Goal: Obtain resource: Obtain resource

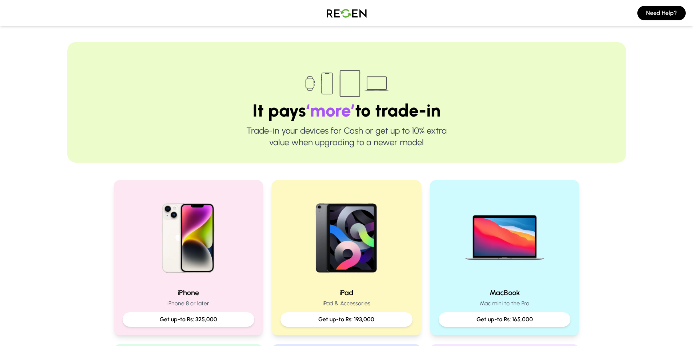
scroll to position [182, 0]
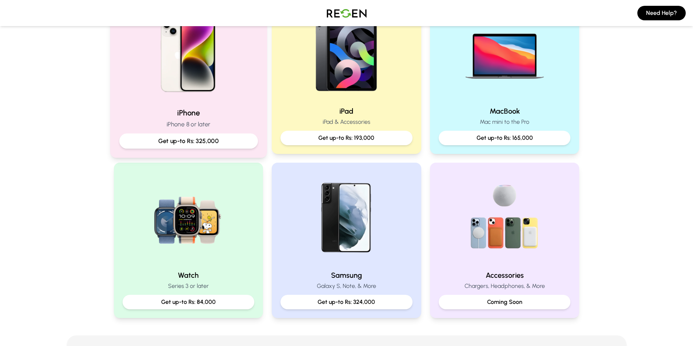
click at [179, 138] on p "Get up-to Rs: 325,000" at bounding box center [188, 141] width 126 height 9
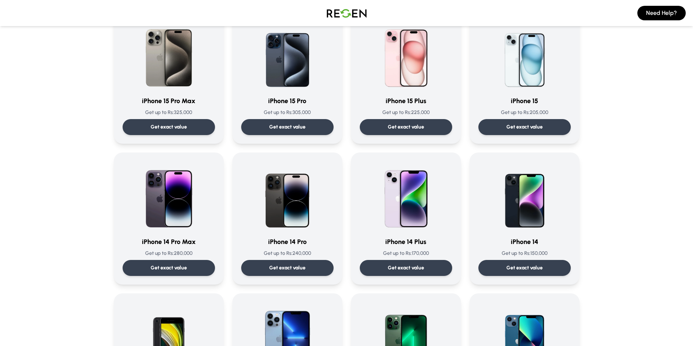
scroll to position [73, 0]
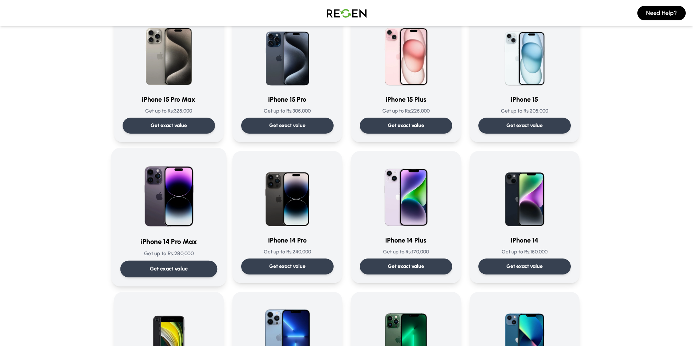
click at [163, 273] on div "Get exact value" at bounding box center [168, 269] width 97 height 17
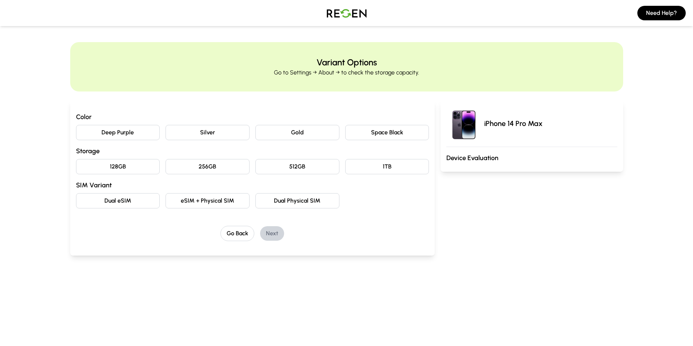
click at [136, 133] on button "Deep Purple" at bounding box center [118, 132] width 84 height 15
click at [127, 165] on button "128GB" at bounding box center [118, 166] width 84 height 15
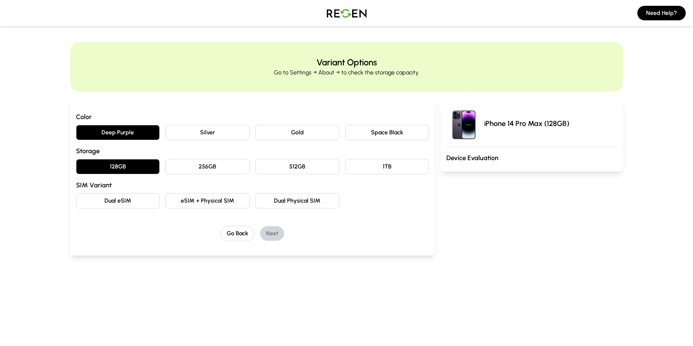
click at [205, 203] on button "eSIM + Physical SIM" at bounding box center [207, 200] width 84 height 15
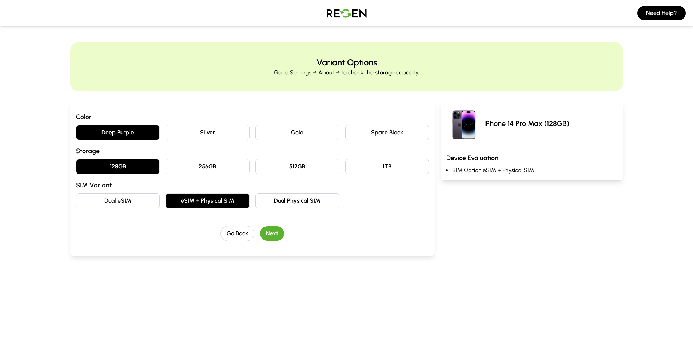
click at [271, 235] on button "Next" at bounding box center [272, 233] width 24 height 15
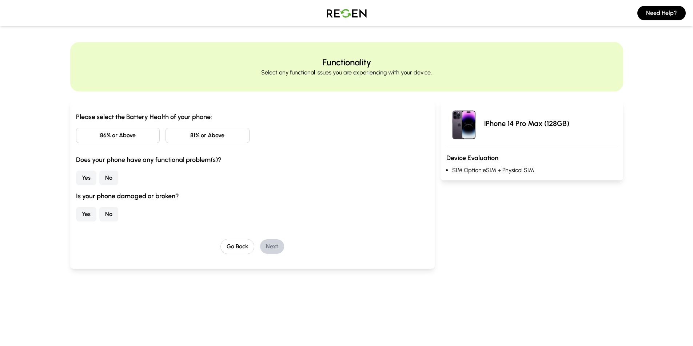
drag, startPoint x: 214, startPoint y: 137, endPoint x: 143, endPoint y: 151, distance: 72.2
click at [213, 137] on button "81% or Above" at bounding box center [207, 135] width 84 height 15
click at [112, 182] on button "No" at bounding box center [108, 178] width 19 height 15
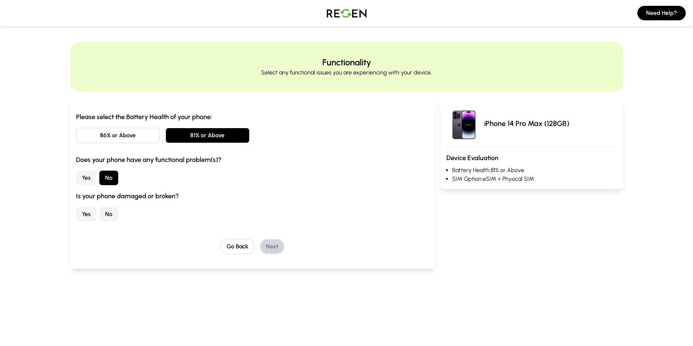
click at [112, 216] on button "No" at bounding box center [108, 214] width 19 height 15
click at [270, 248] on button "Next" at bounding box center [272, 247] width 24 height 15
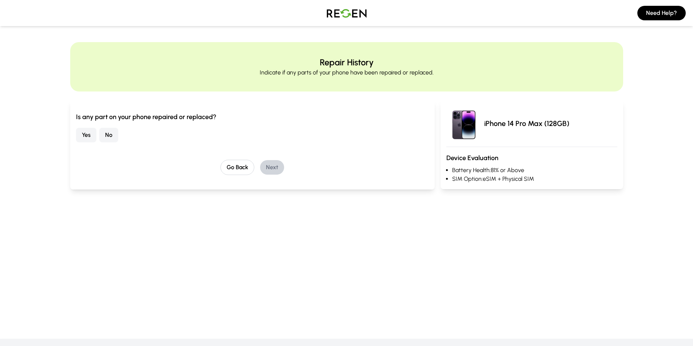
click at [107, 139] on button "No" at bounding box center [108, 135] width 19 height 15
click at [272, 167] on button "Next" at bounding box center [272, 167] width 24 height 15
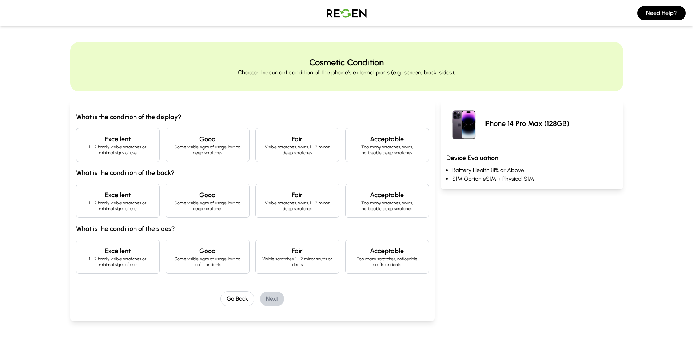
click at [129, 145] on p "1 - 2 hardly visible scratches or minimal signs of use" at bounding box center [118, 150] width 72 height 12
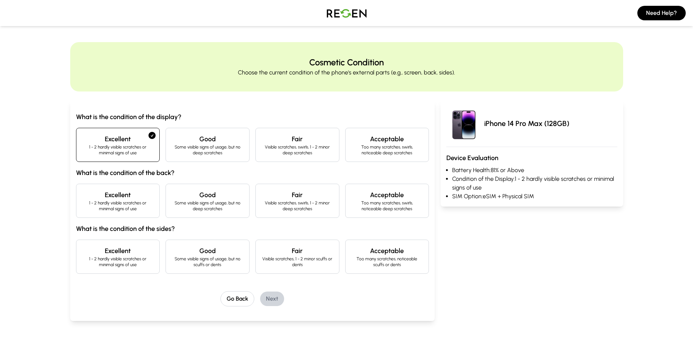
click at [128, 198] on h4 "Excellent" at bounding box center [118, 195] width 72 height 10
click at [122, 249] on h4 "Excellent" at bounding box center [118, 251] width 72 height 10
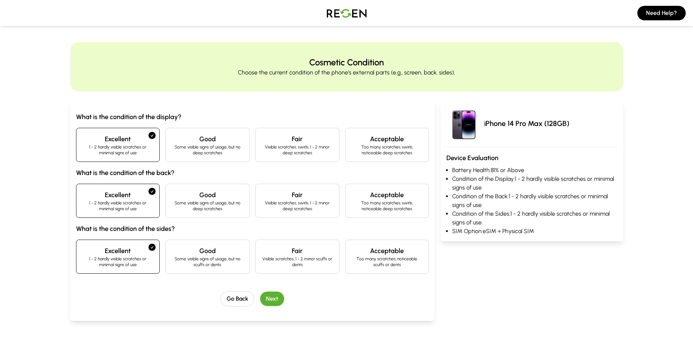
click at [267, 297] on button "Next" at bounding box center [272, 299] width 24 height 15
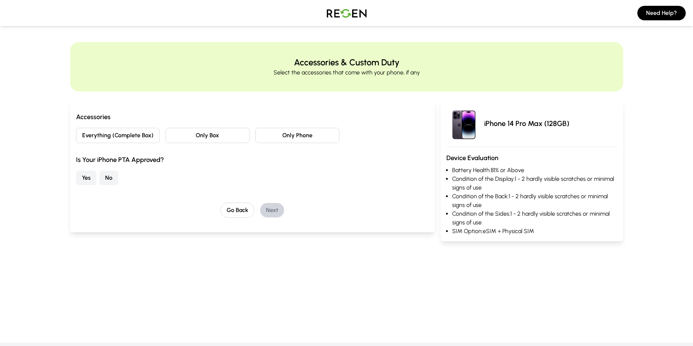
click at [201, 136] on button "Only Box" at bounding box center [207, 135] width 84 height 15
click at [88, 179] on button "Yes" at bounding box center [86, 178] width 20 height 15
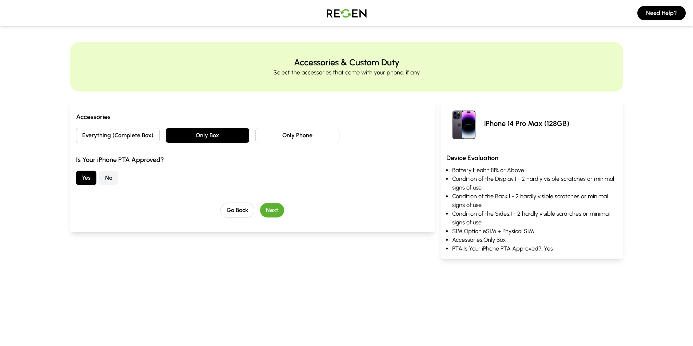
click at [269, 211] on button "Next" at bounding box center [272, 210] width 24 height 15
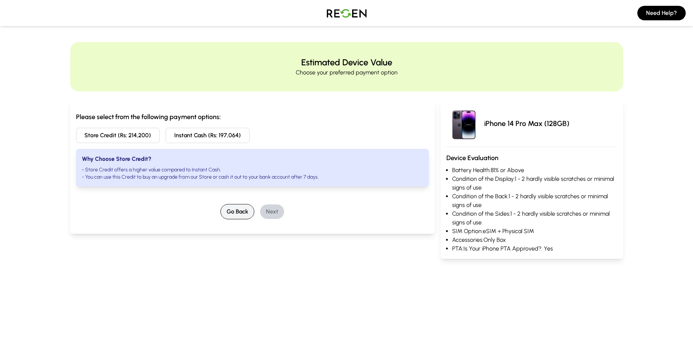
click at [238, 210] on button "Go Back" at bounding box center [237, 211] width 34 height 15
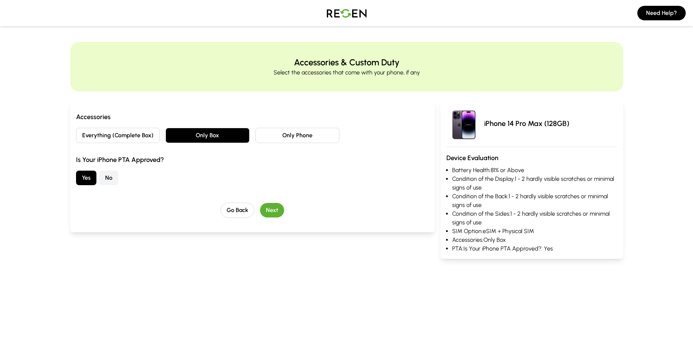
click at [129, 136] on button "Everything (Complete Box)" at bounding box center [118, 135] width 84 height 15
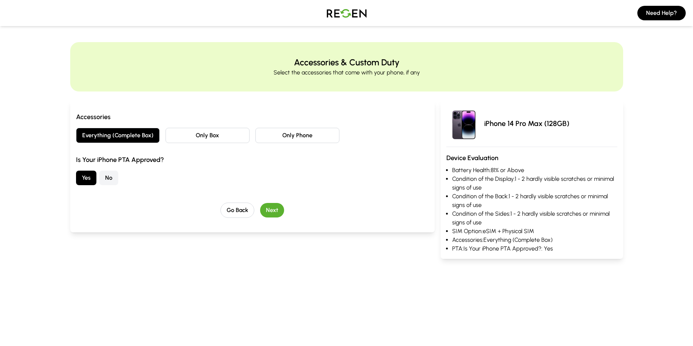
click at [270, 212] on button "Next" at bounding box center [272, 210] width 24 height 15
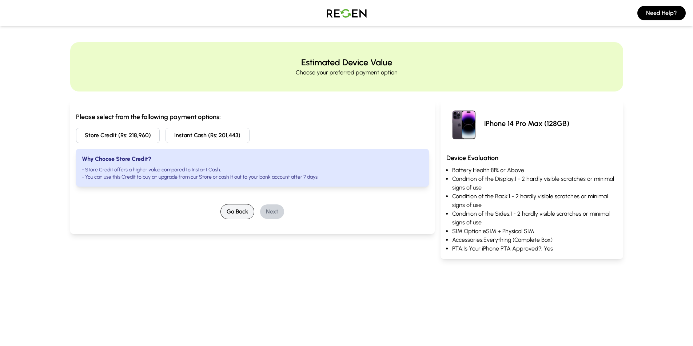
click at [238, 215] on button "Go Back" at bounding box center [237, 211] width 34 height 15
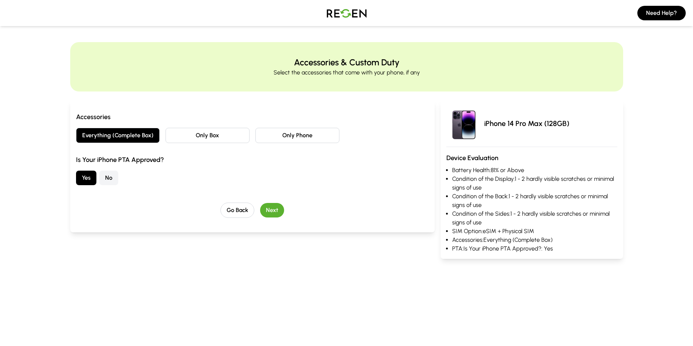
click at [213, 139] on button "Only Box" at bounding box center [207, 135] width 84 height 15
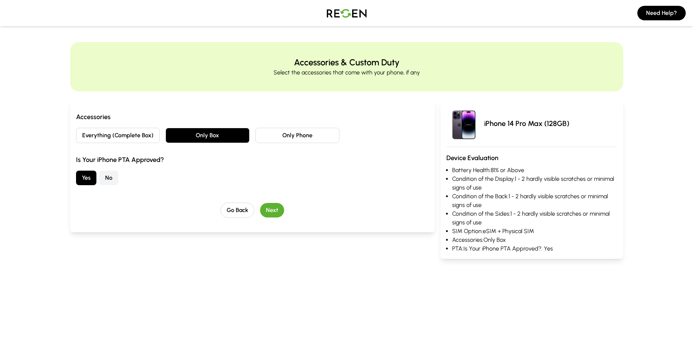
click at [278, 209] on button "Next" at bounding box center [272, 210] width 24 height 15
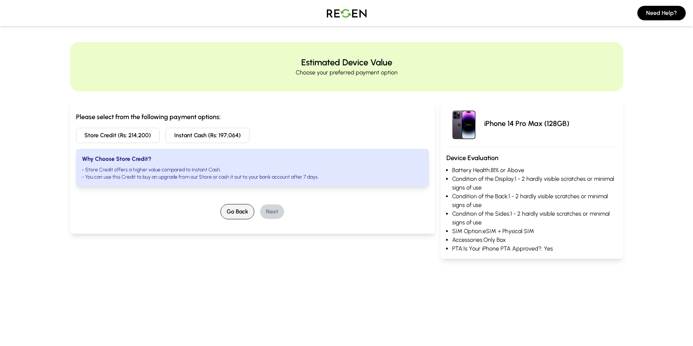
click at [233, 210] on button "Go Back" at bounding box center [237, 211] width 34 height 15
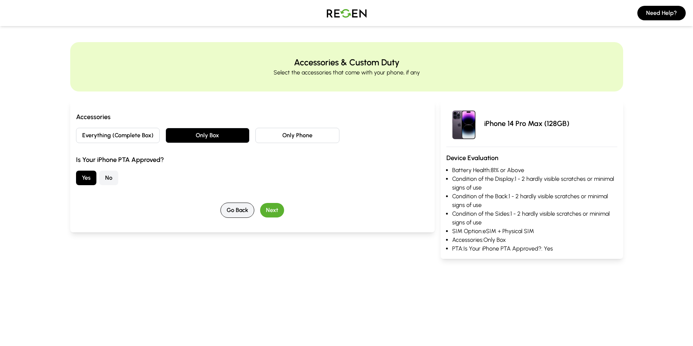
click at [233, 210] on button "Go Back" at bounding box center [237, 210] width 34 height 15
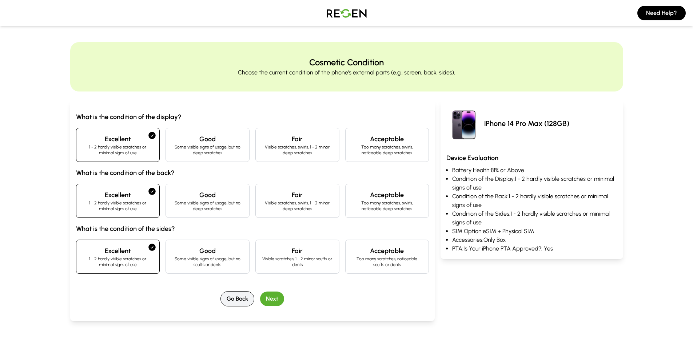
click at [232, 301] on button "Go Back" at bounding box center [237, 299] width 34 height 15
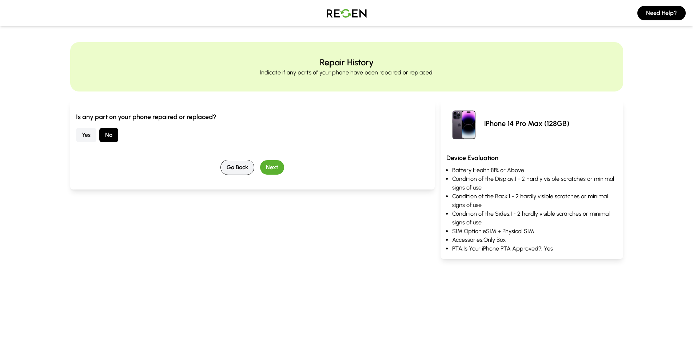
click at [234, 170] on button "Go Back" at bounding box center [237, 167] width 34 height 15
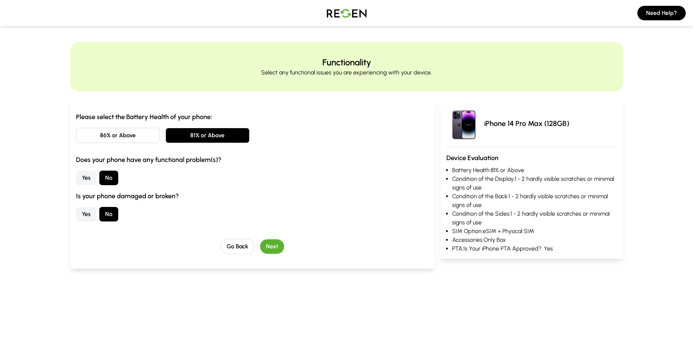
click at [123, 137] on button "86% or Above" at bounding box center [118, 135] width 84 height 15
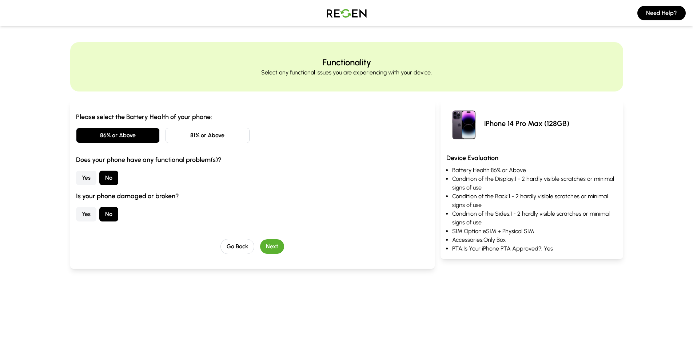
click at [270, 247] on button "Next" at bounding box center [272, 247] width 24 height 15
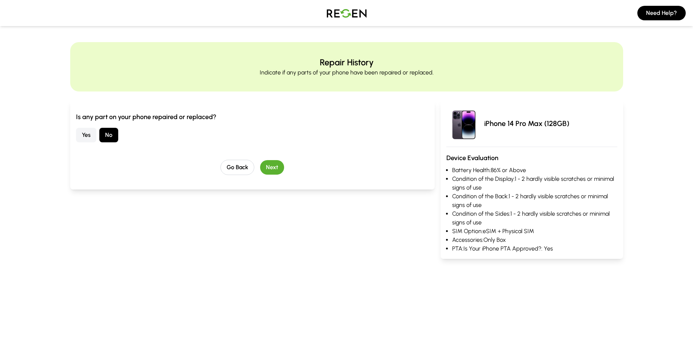
click at [270, 166] on button "Next" at bounding box center [272, 167] width 24 height 15
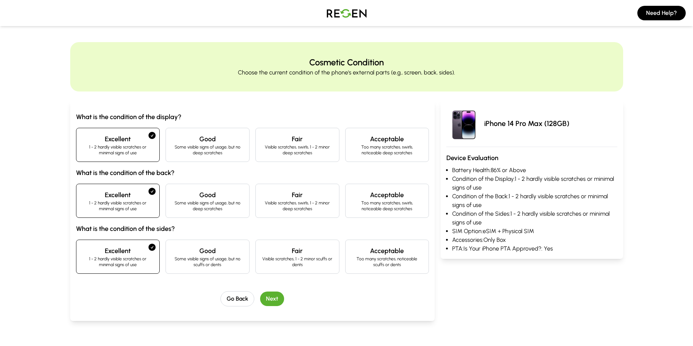
click at [268, 299] on button "Next" at bounding box center [272, 299] width 24 height 15
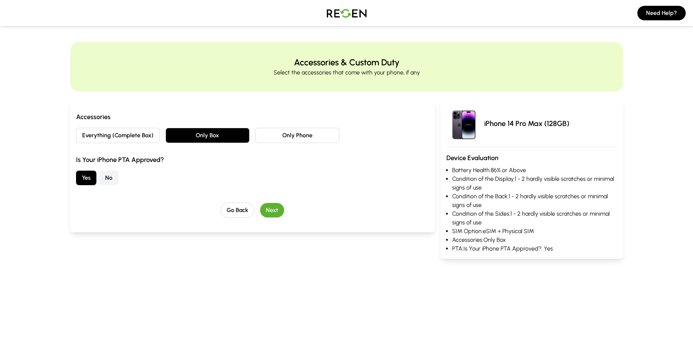
click at [268, 212] on button "Next" at bounding box center [272, 210] width 24 height 15
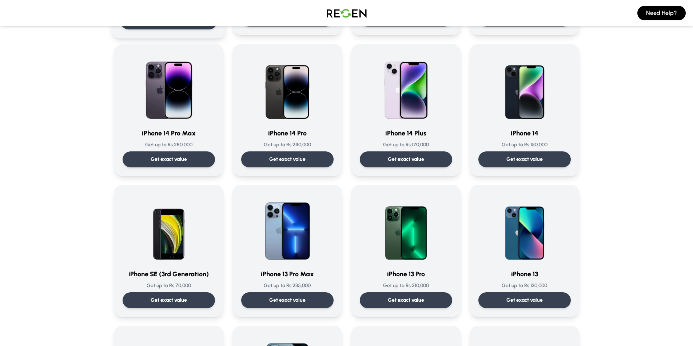
scroll to position [182, 0]
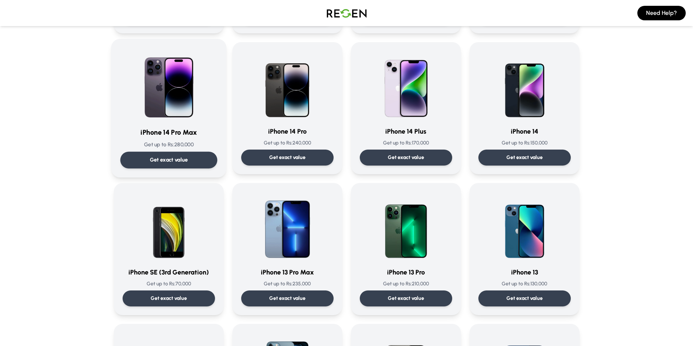
click at [170, 161] on p "Get exact value" at bounding box center [168, 160] width 38 height 8
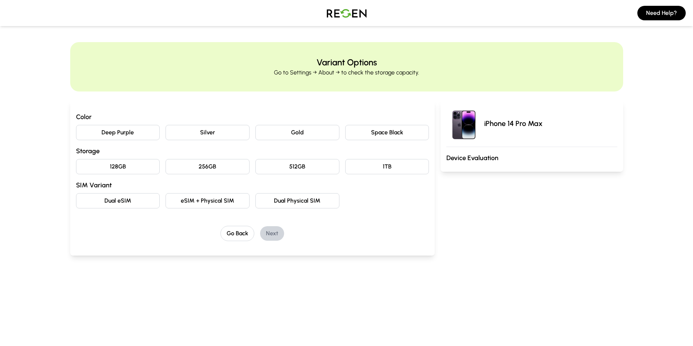
click at [131, 135] on button "Deep Purple" at bounding box center [118, 132] width 84 height 15
click at [134, 169] on button "128GB" at bounding box center [118, 166] width 84 height 15
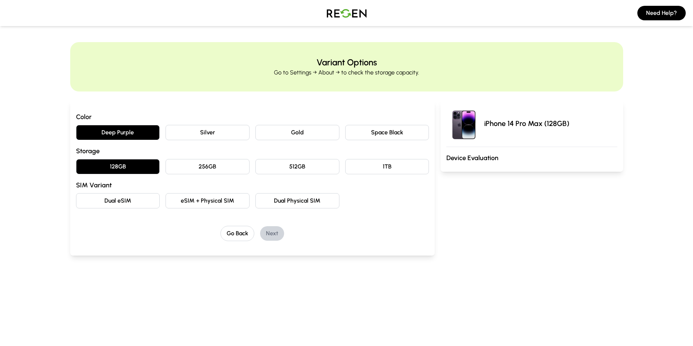
click at [205, 200] on button "eSIM + Physical SIM" at bounding box center [207, 200] width 84 height 15
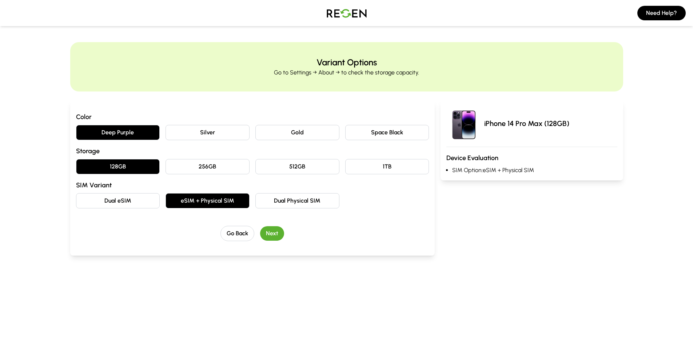
click at [267, 230] on button "Next" at bounding box center [272, 233] width 24 height 15
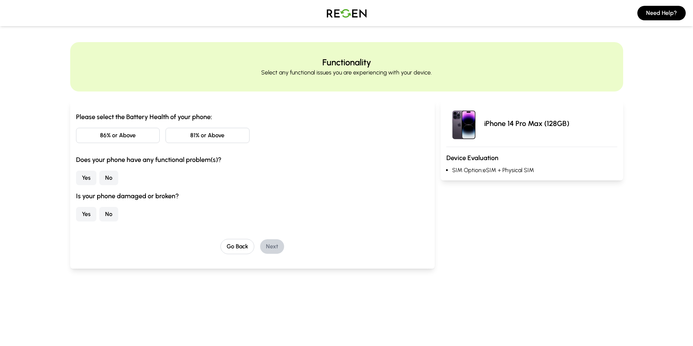
click at [207, 138] on button "81% or Above" at bounding box center [207, 135] width 84 height 15
click at [110, 182] on button "No" at bounding box center [108, 178] width 19 height 15
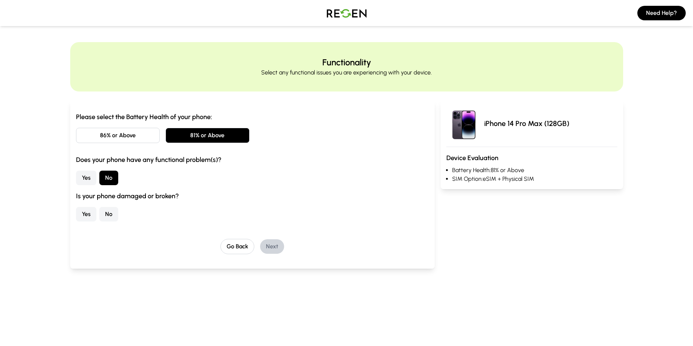
click at [108, 218] on button "No" at bounding box center [108, 214] width 19 height 15
click at [271, 248] on button "Next" at bounding box center [272, 247] width 24 height 15
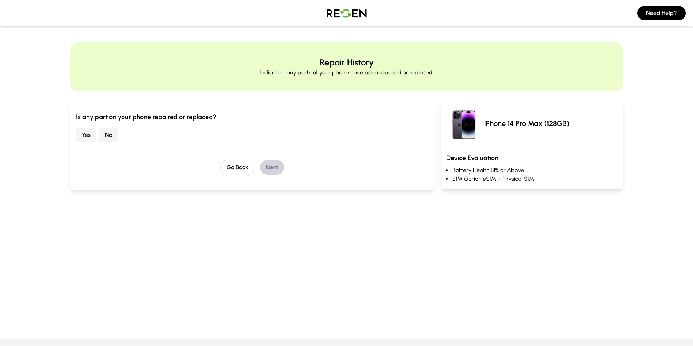
click at [109, 133] on button "No" at bounding box center [108, 135] width 19 height 15
click at [276, 169] on button "Next" at bounding box center [272, 167] width 24 height 15
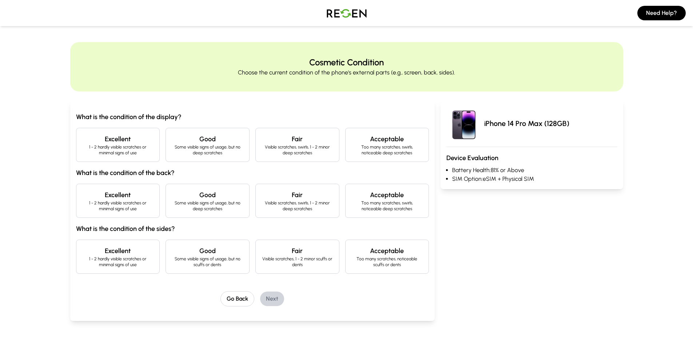
click at [138, 154] on p "1 - 2 hardly visible scratches or minimal signs of use" at bounding box center [118, 150] width 72 height 12
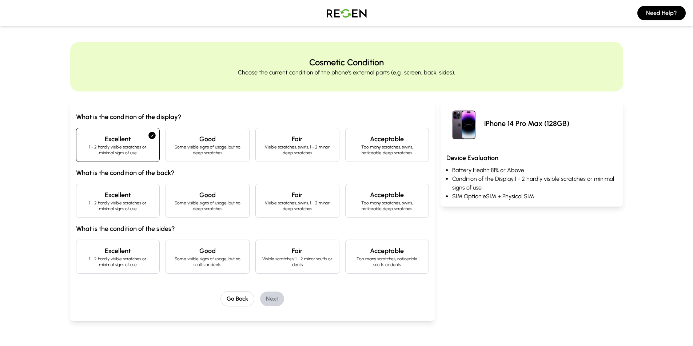
click at [129, 203] on p "1 - 2 hardly visible scratches or minimal signs of use" at bounding box center [118, 206] width 72 height 12
click at [123, 253] on h4 "Excellent" at bounding box center [118, 251] width 72 height 10
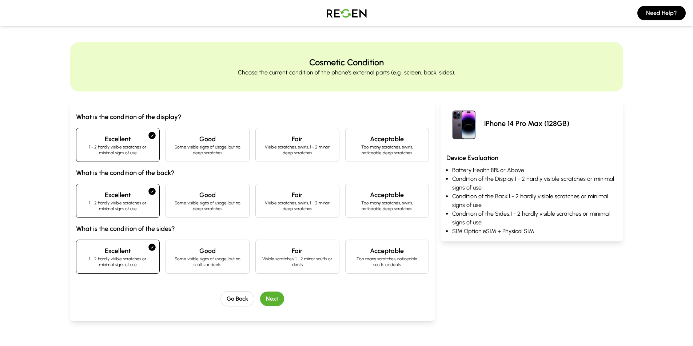
click at [270, 300] on button "Next" at bounding box center [272, 299] width 24 height 15
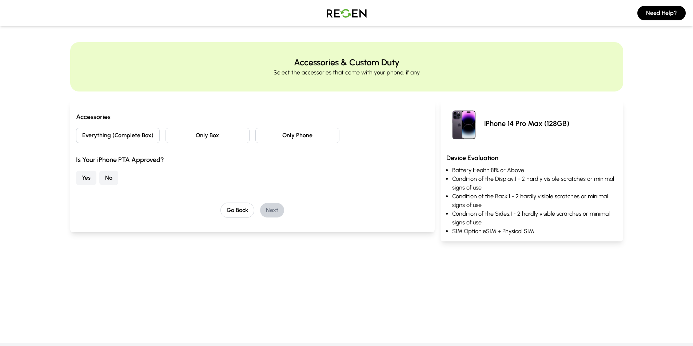
click at [198, 137] on button "Only Box" at bounding box center [207, 135] width 84 height 15
click at [104, 178] on button "No" at bounding box center [108, 178] width 19 height 15
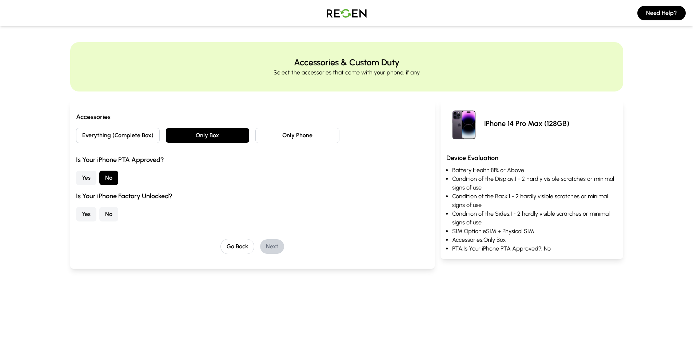
click at [85, 177] on button "Yes" at bounding box center [86, 178] width 20 height 15
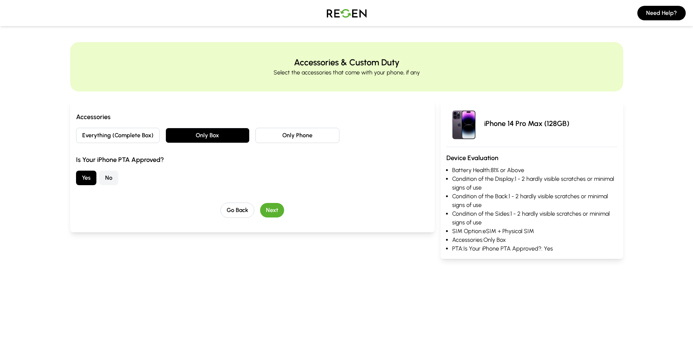
click at [272, 213] on button "Next" at bounding box center [272, 210] width 24 height 15
